Goal: Transaction & Acquisition: Book appointment/travel/reservation

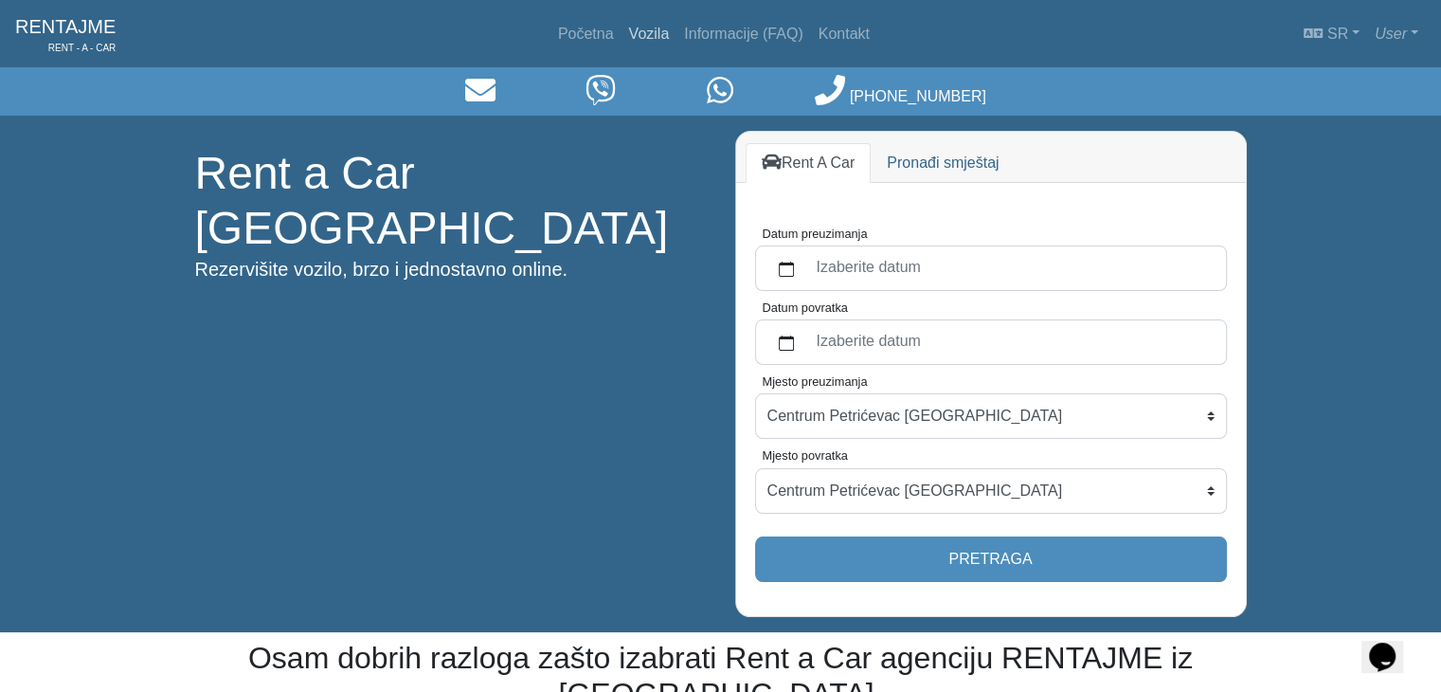
click at [647, 35] on link "Vozila" at bounding box center [650, 34] width 56 height 38
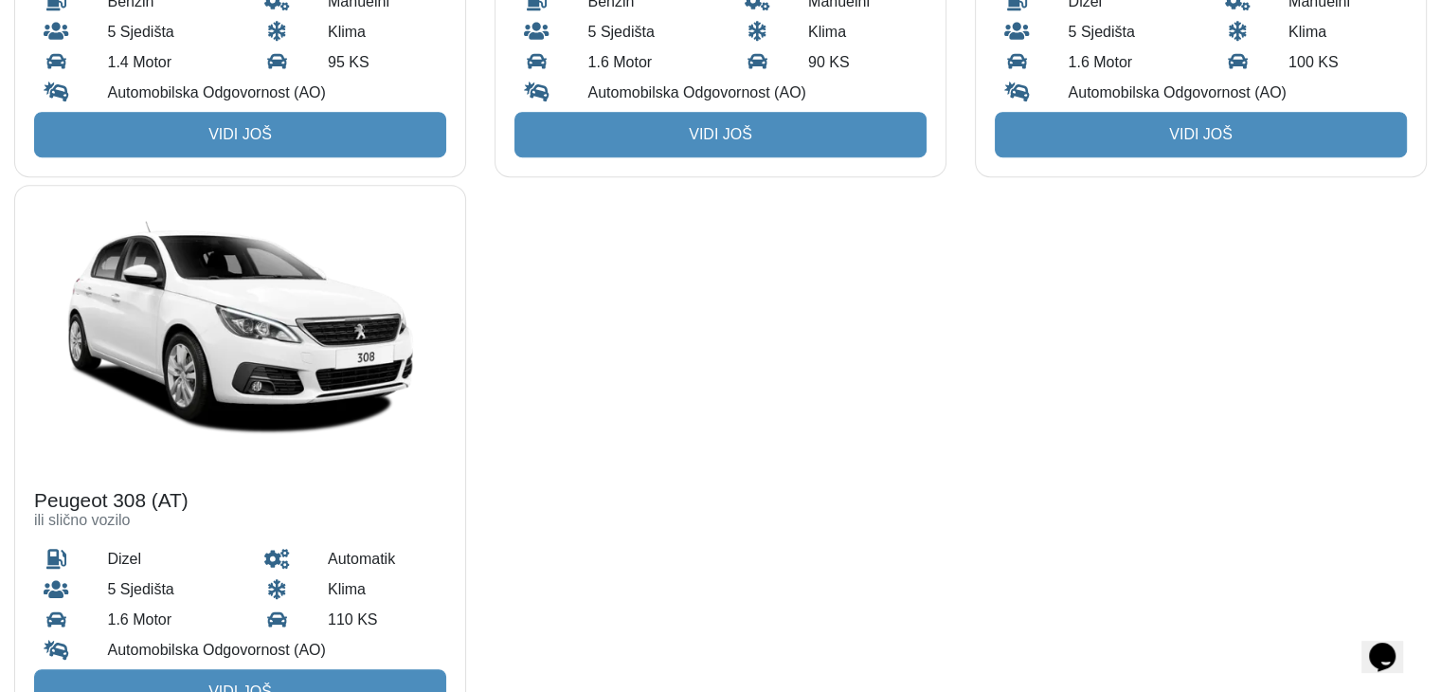
scroll to position [1137, 0]
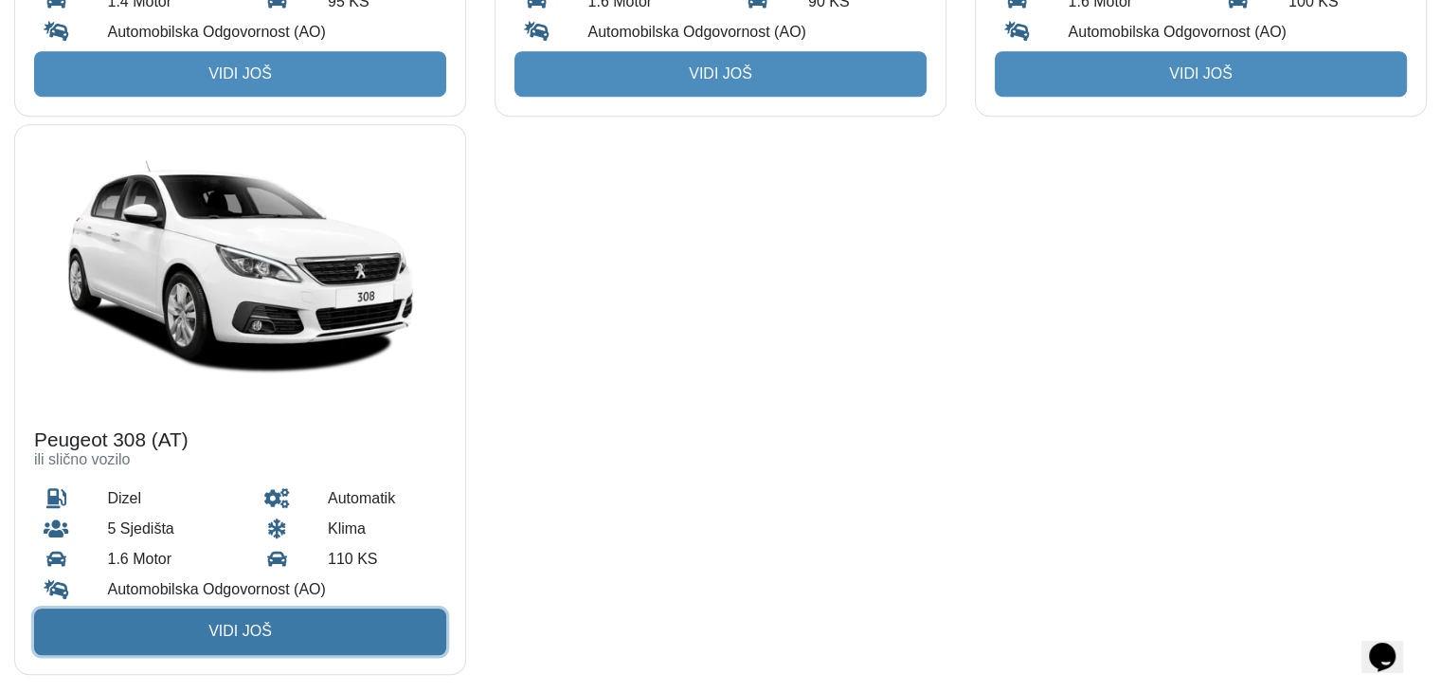
click at [239, 645] on link "Vidi još" at bounding box center [240, 630] width 412 height 45
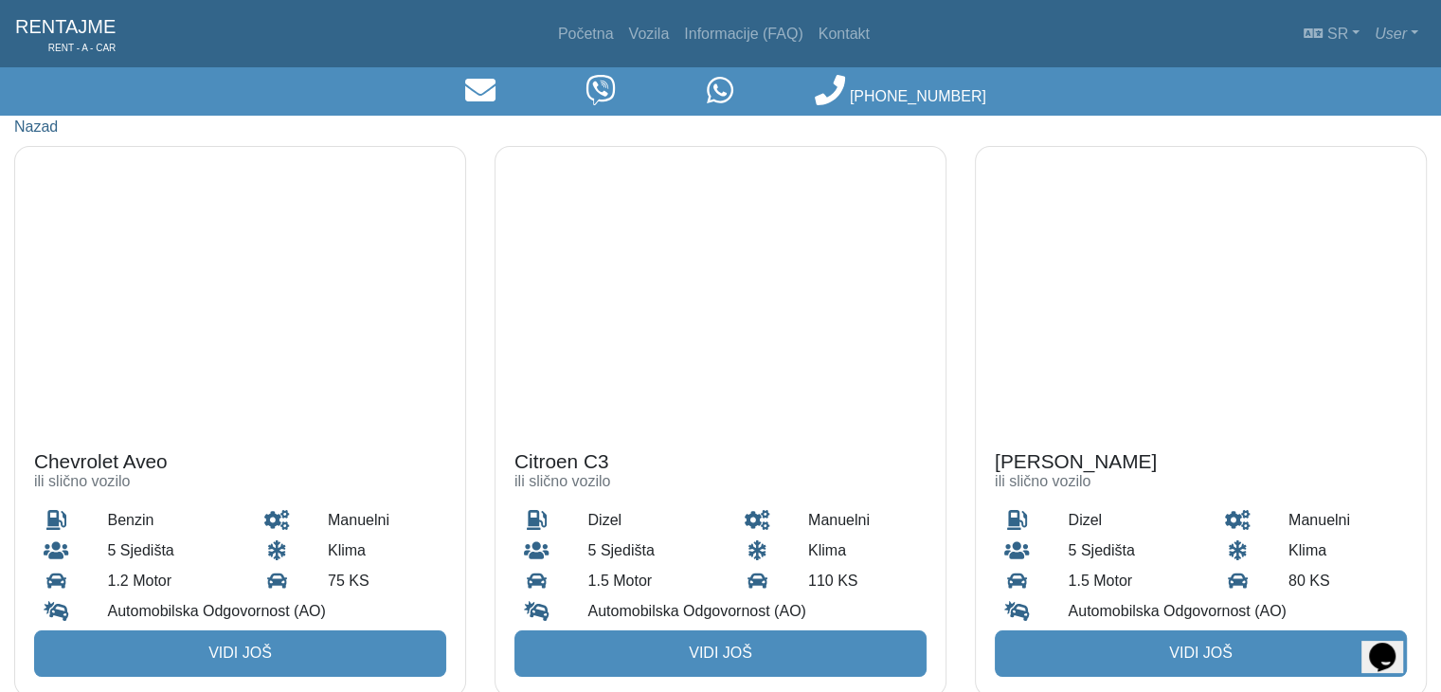
scroll to position [1137, 0]
